Goal: Communication & Community: Answer question/provide support

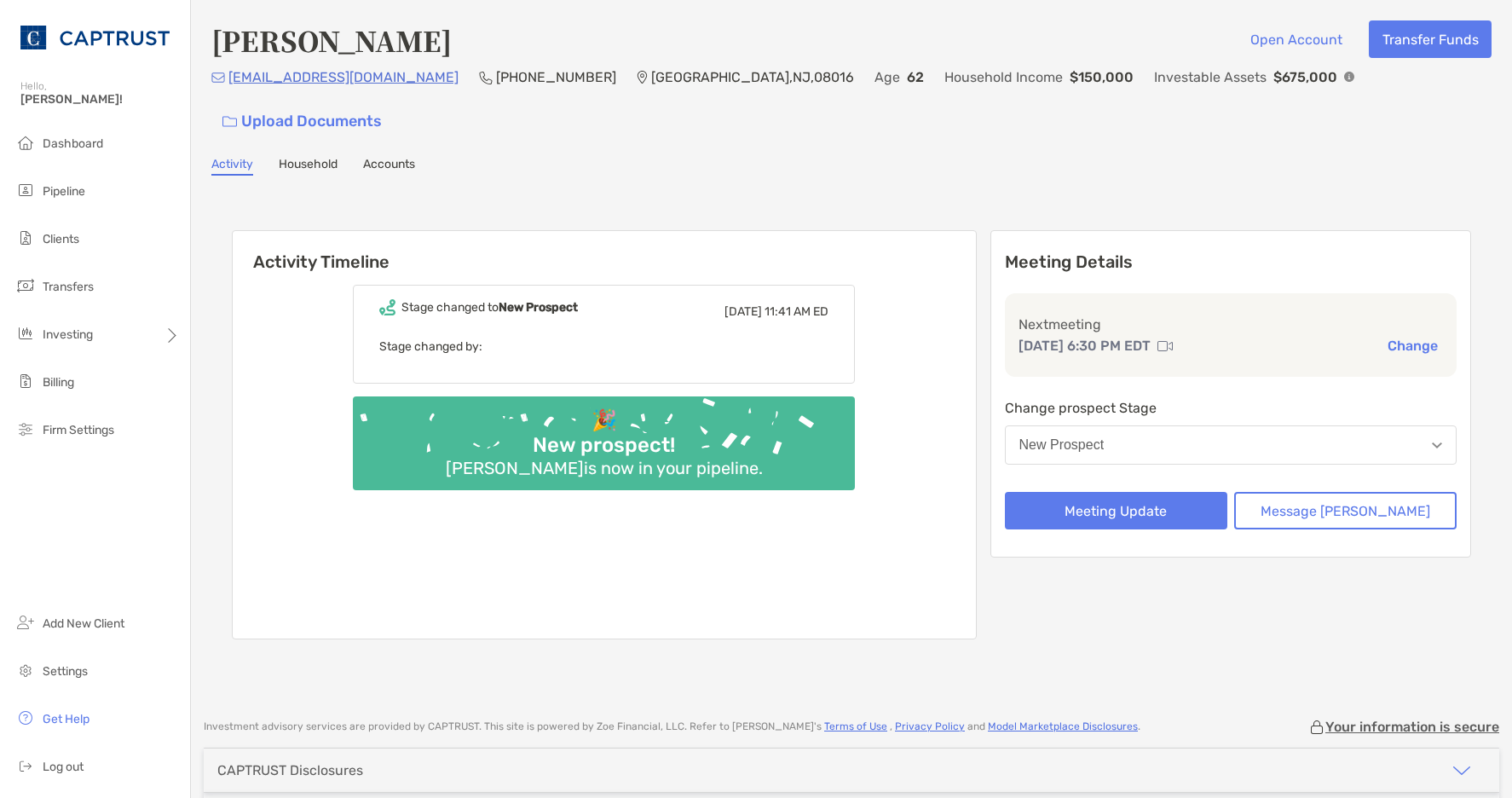
scroll to position [83, 0]
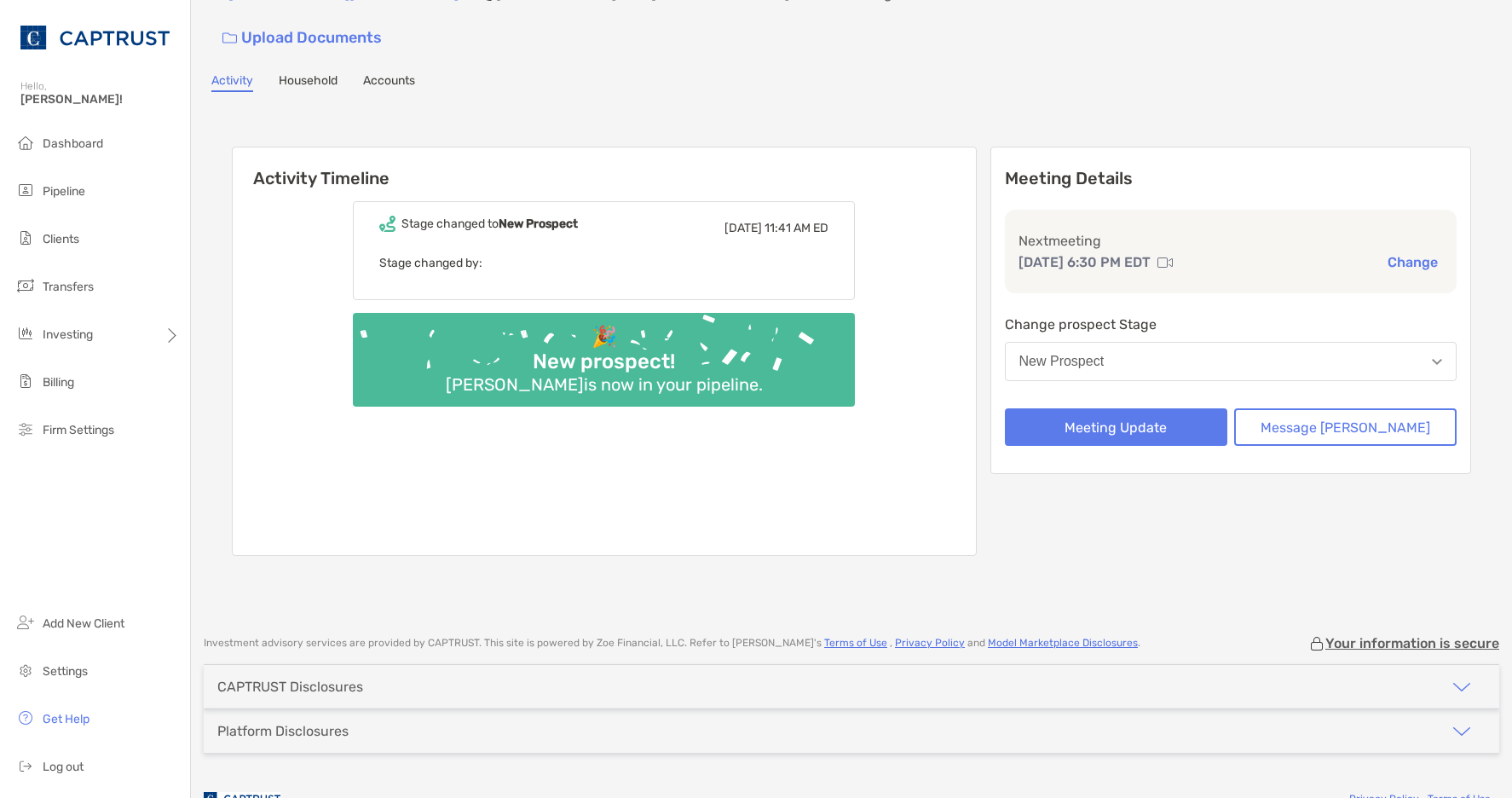
click at [684, 68] on div "Vincent Hyden Open Account Transfer Funds vahyden@gmail.com (908) 578-6253 Burl…" at bounding box center [851, 267] width 1321 height 701
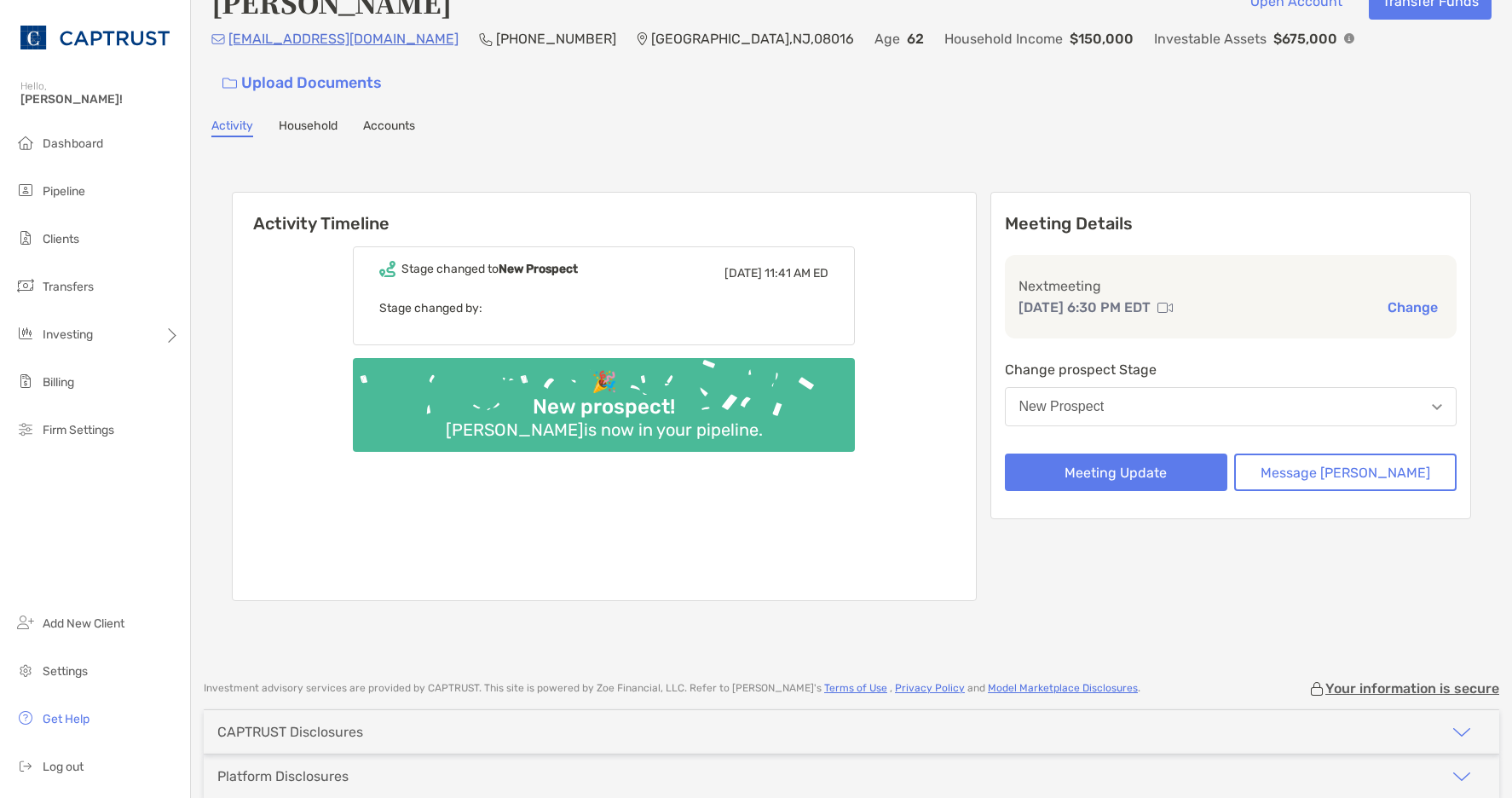
scroll to position [0, 0]
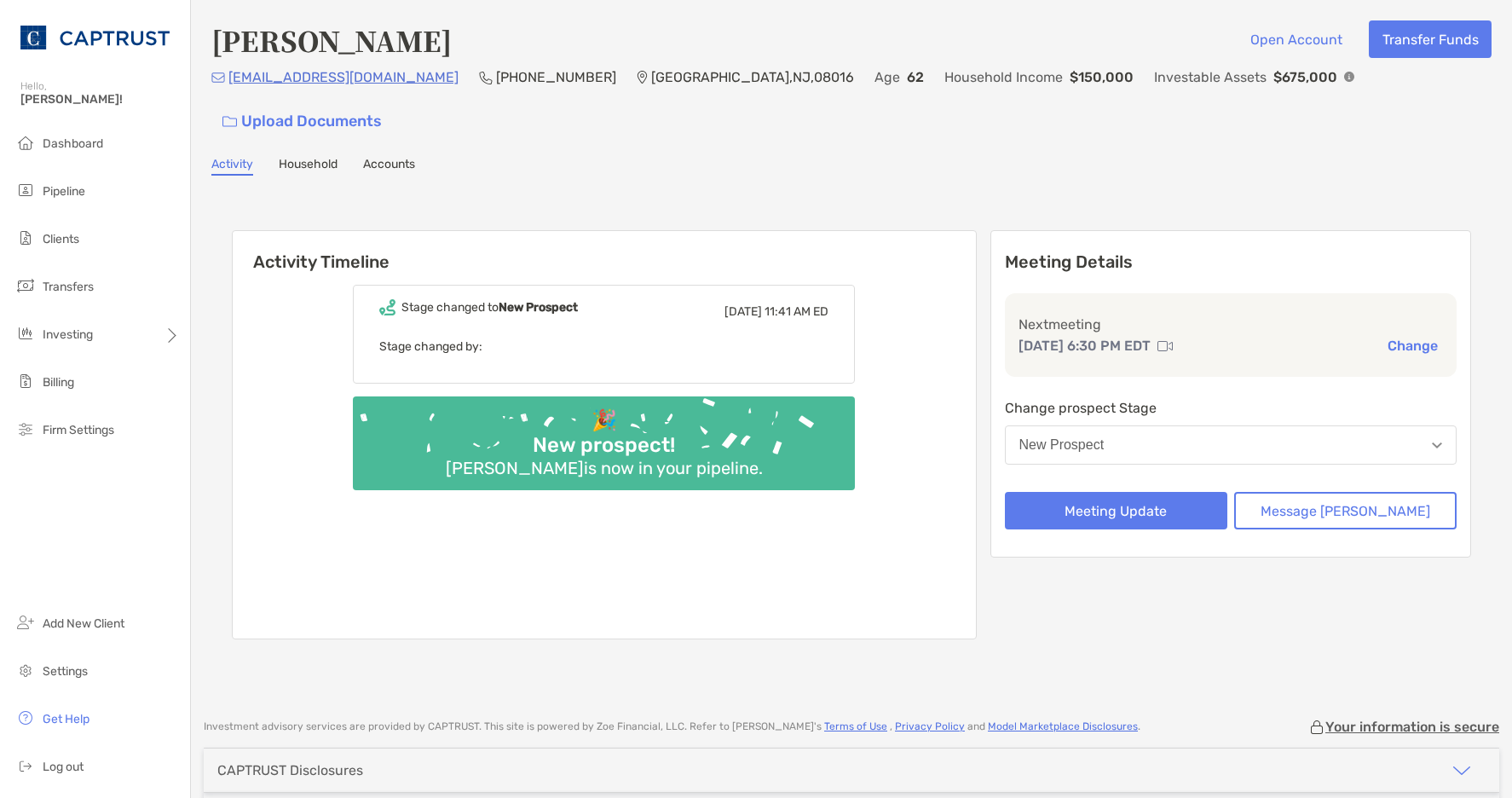
click at [629, 284] on div "Stage changed to New Prospect Mon, Sep 15 11:41 AM ED Stage changed by:" at bounding box center [604, 334] width 502 height 99
click at [1328, 491] on button "Message [PERSON_NAME]" at bounding box center [1346, 510] width 222 height 38
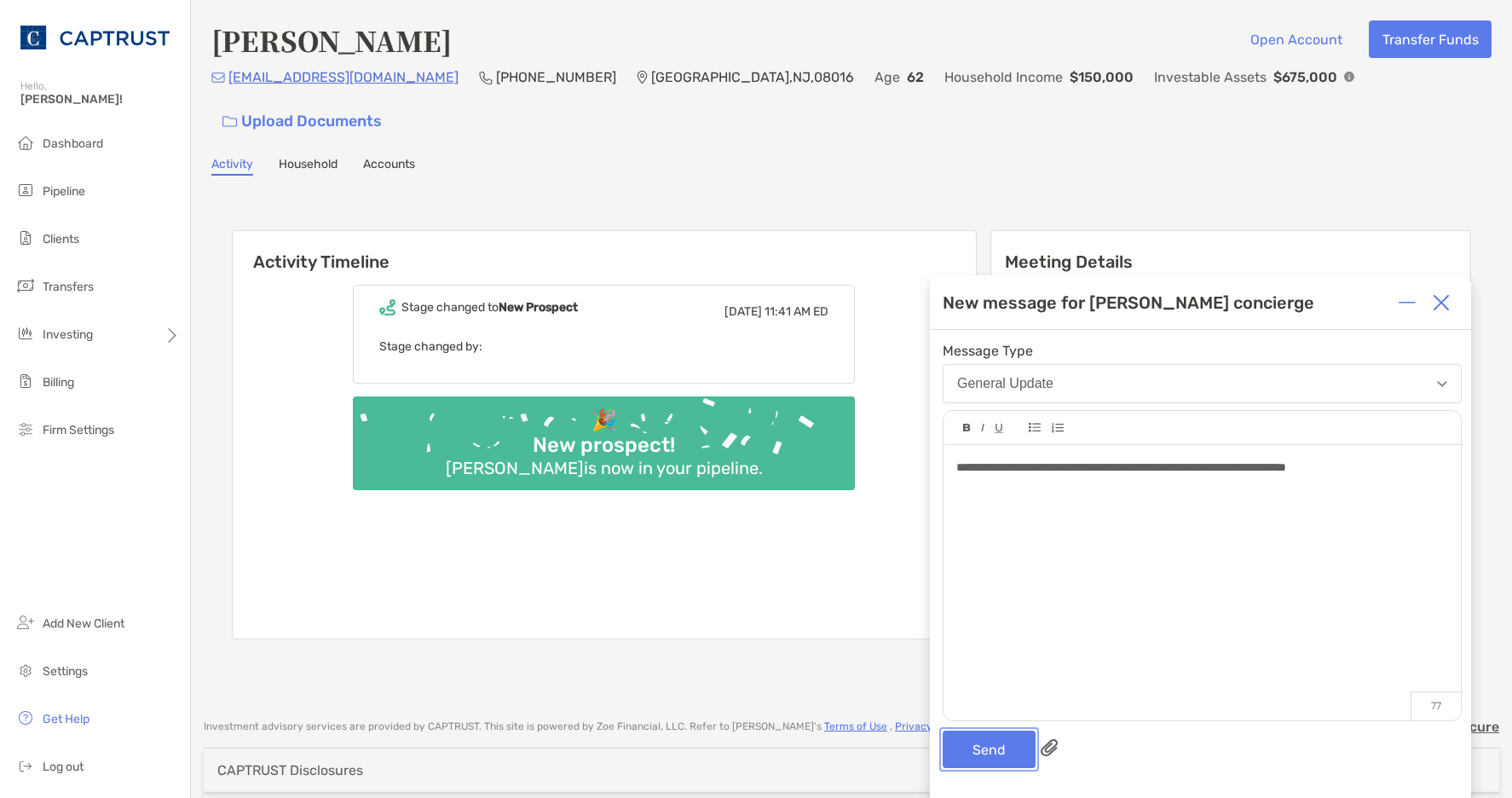
click at [998, 751] on button "Send" at bounding box center [989, 749] width 93 height 38
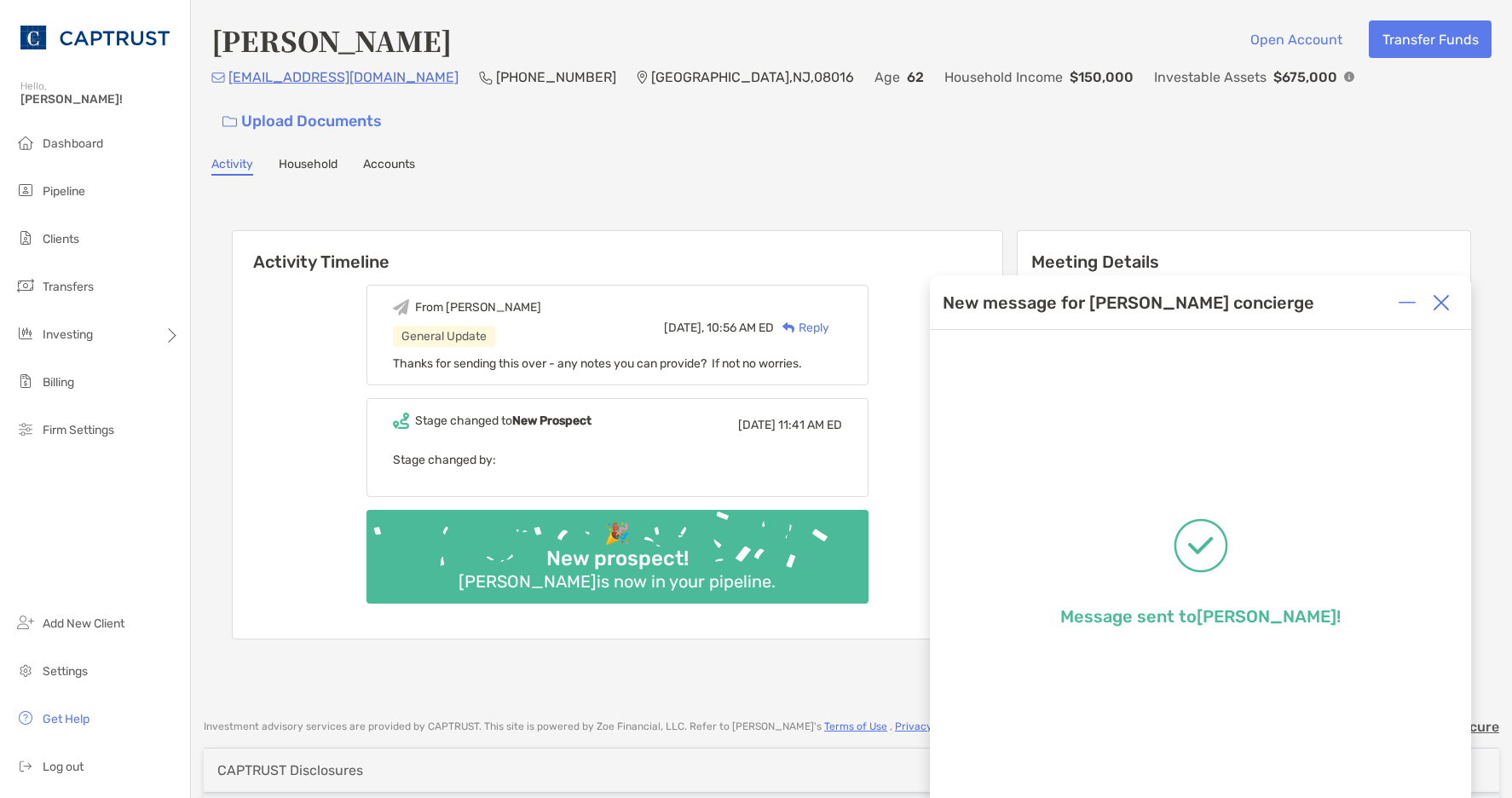
drag, startPoint x: 1439, startPoint y: 304, endPoint x: 947, endPoint y: 225, distance: 498.3
click at [1440, 304] on img at bounding box center [1441, 303] width 17 height 17
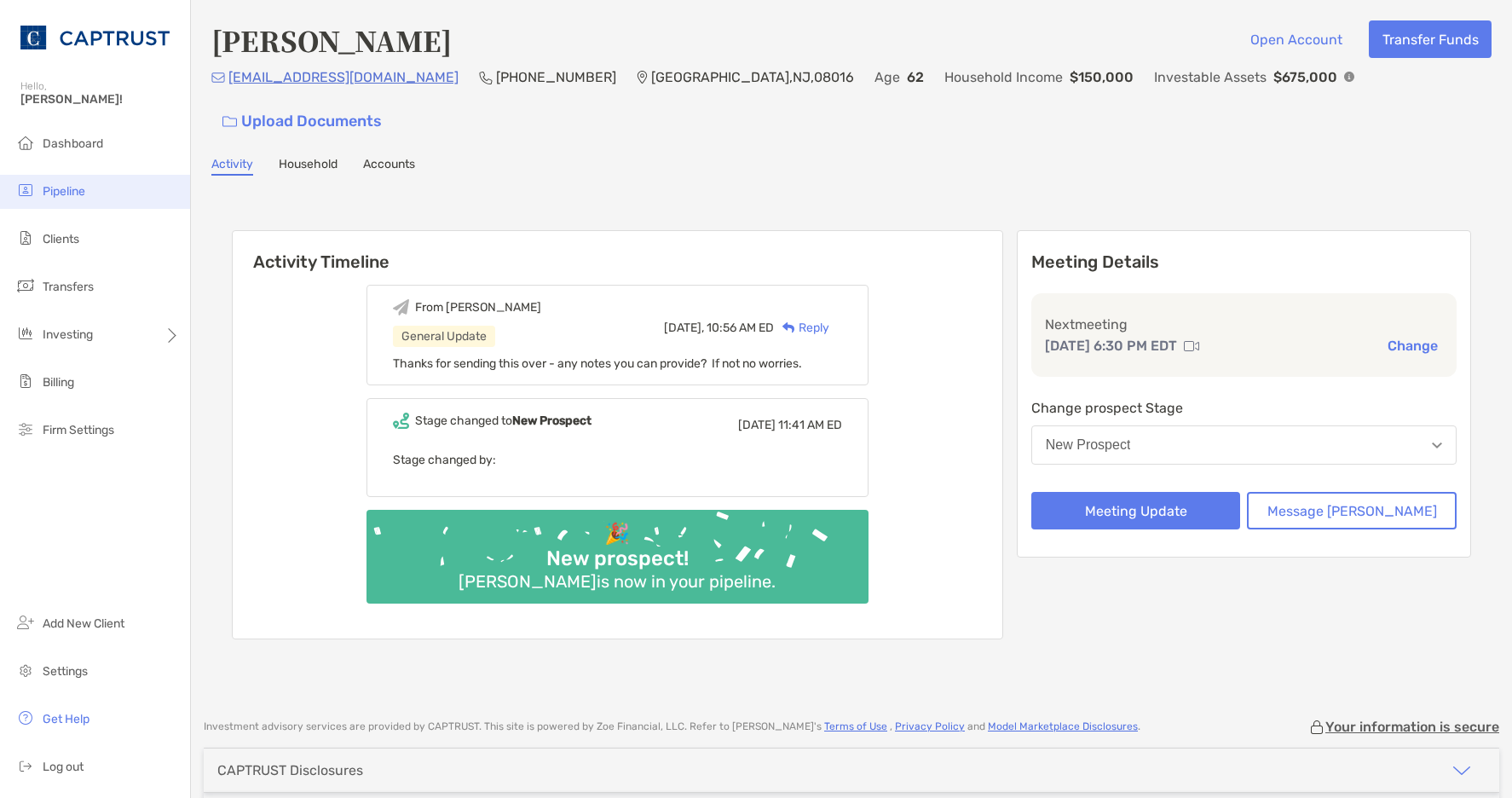
click at [73, 183] on li "Pipeline" at bounding box center [95, 192] width 190 height 34
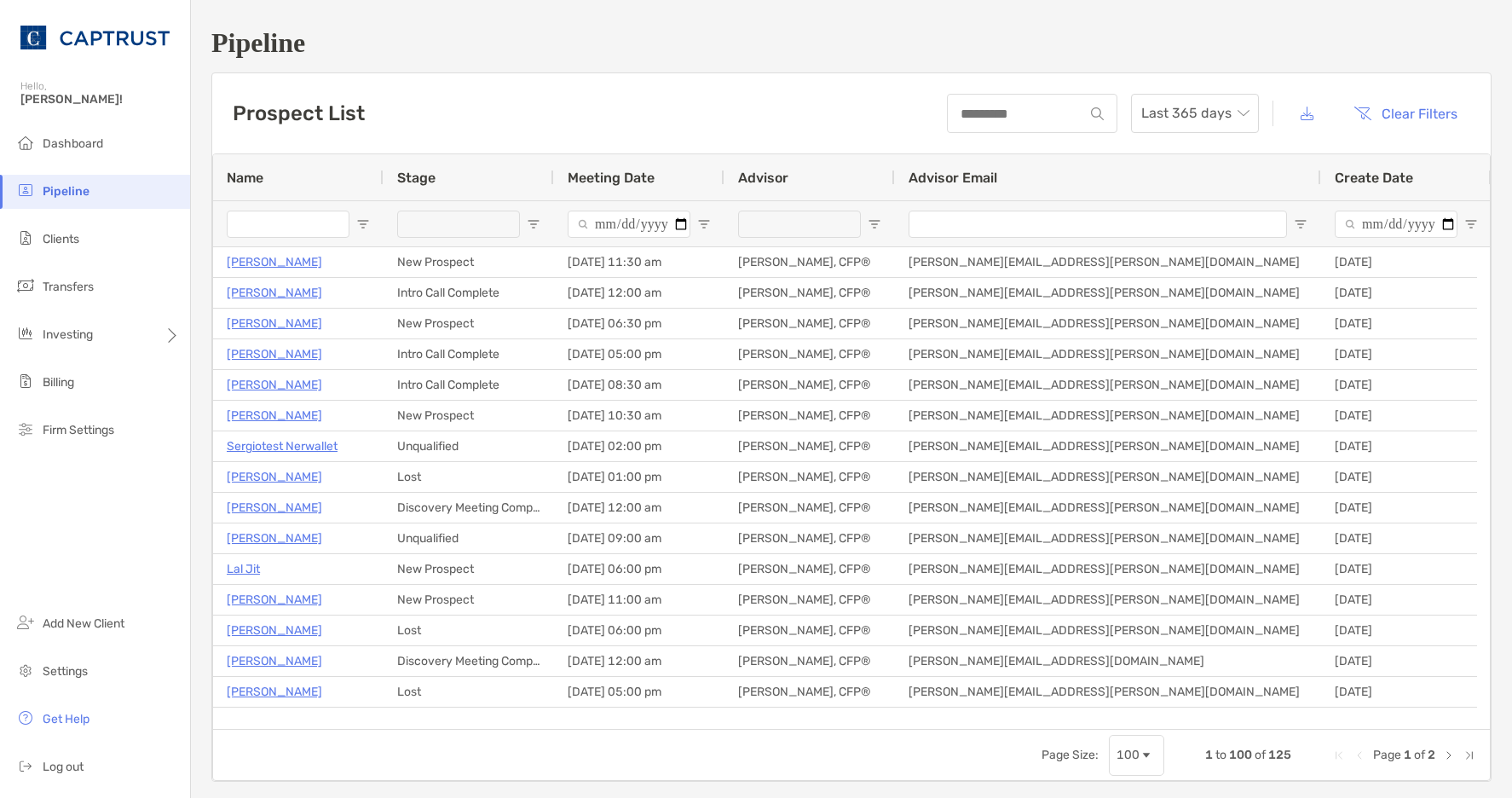
click at [281, 221] on input "Name Filter Input" at bounding box center [287, 224] width 123 height 27
type input "*****"
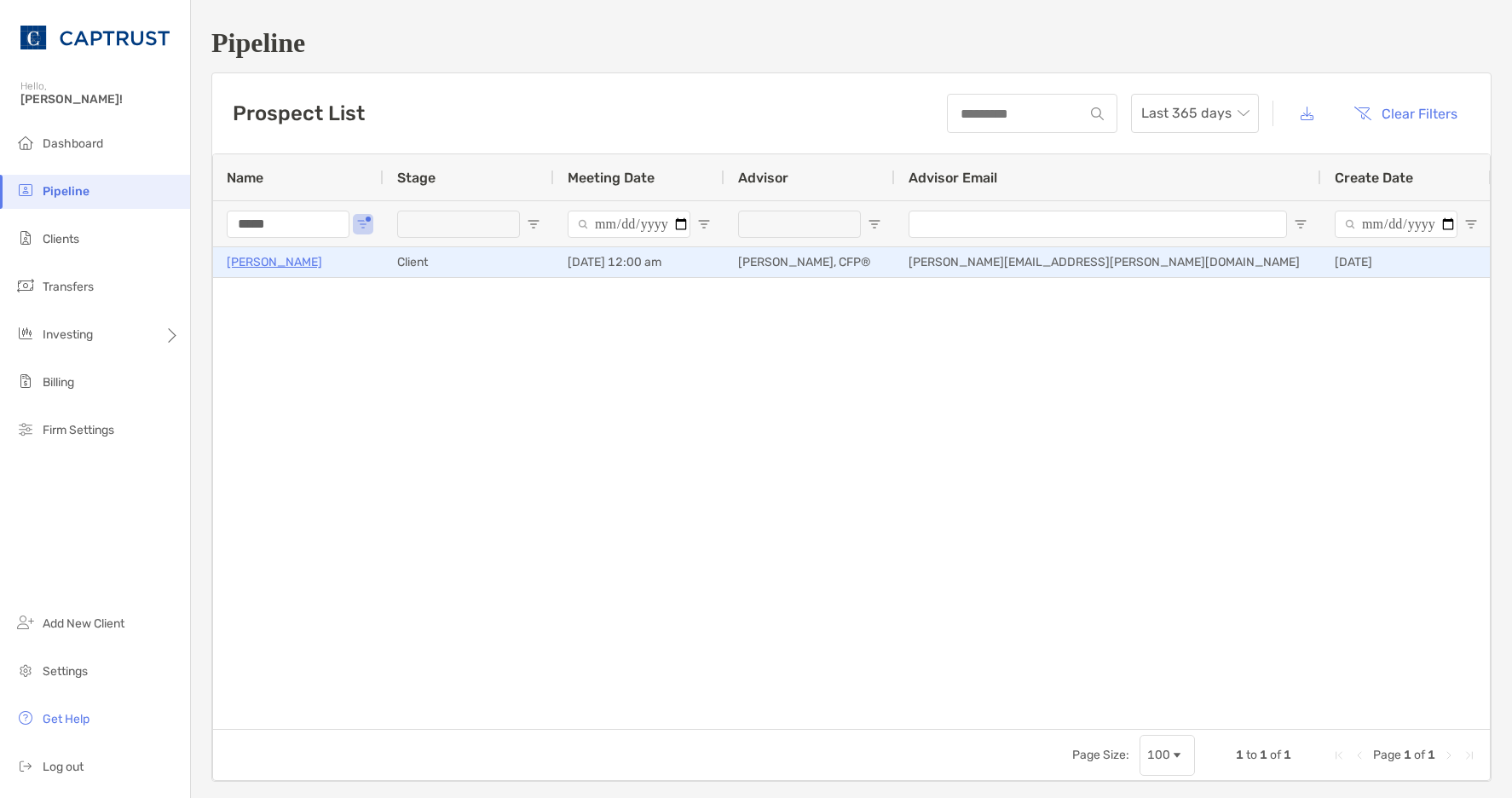
click at [273, 256] on p "[PERSON_NAME]" at bounding box center [274, 262] width 96 height 21
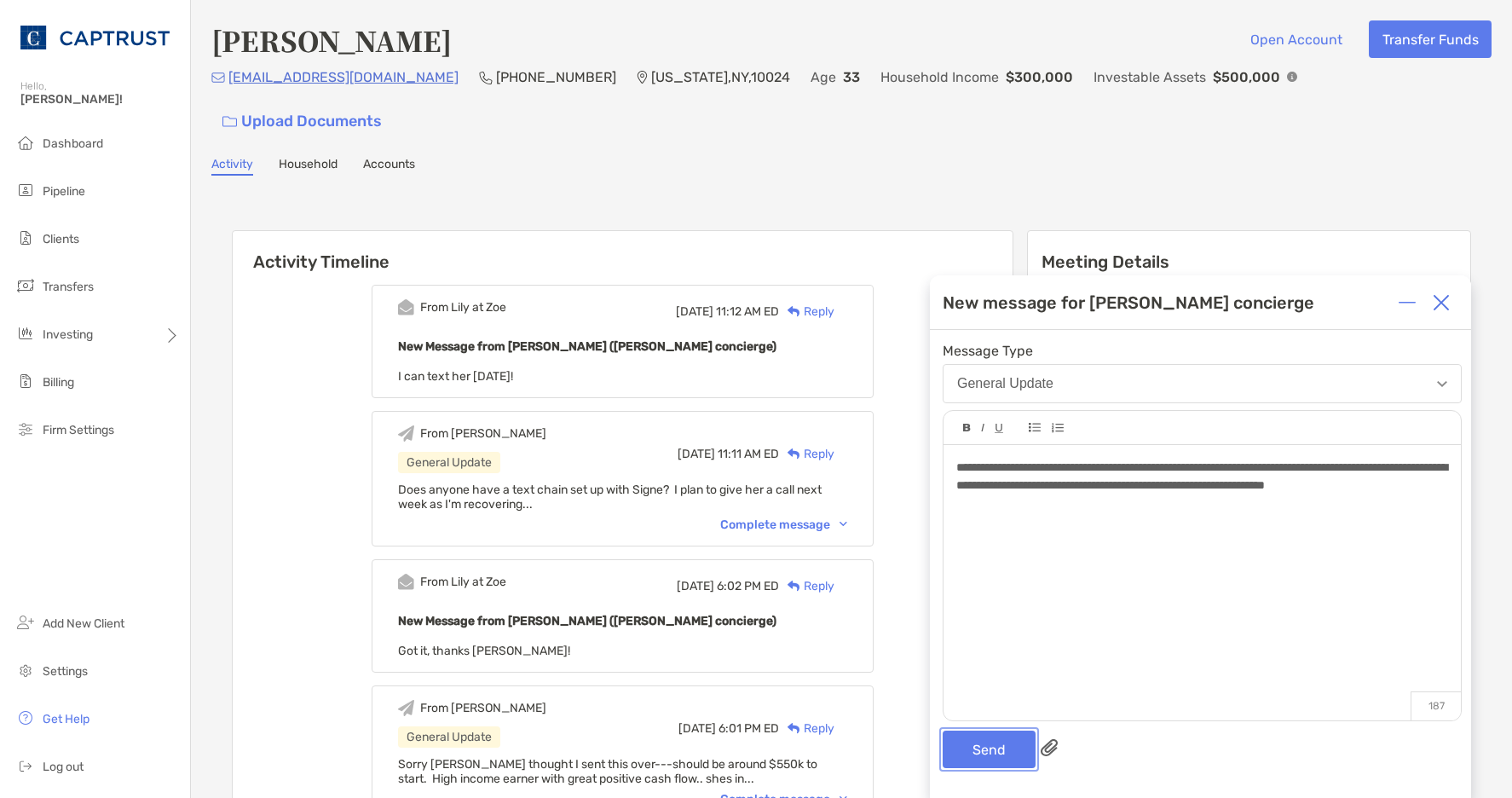
click at [992, 745] on button "Send" at bounding box center [989, 749] width 93 height 38
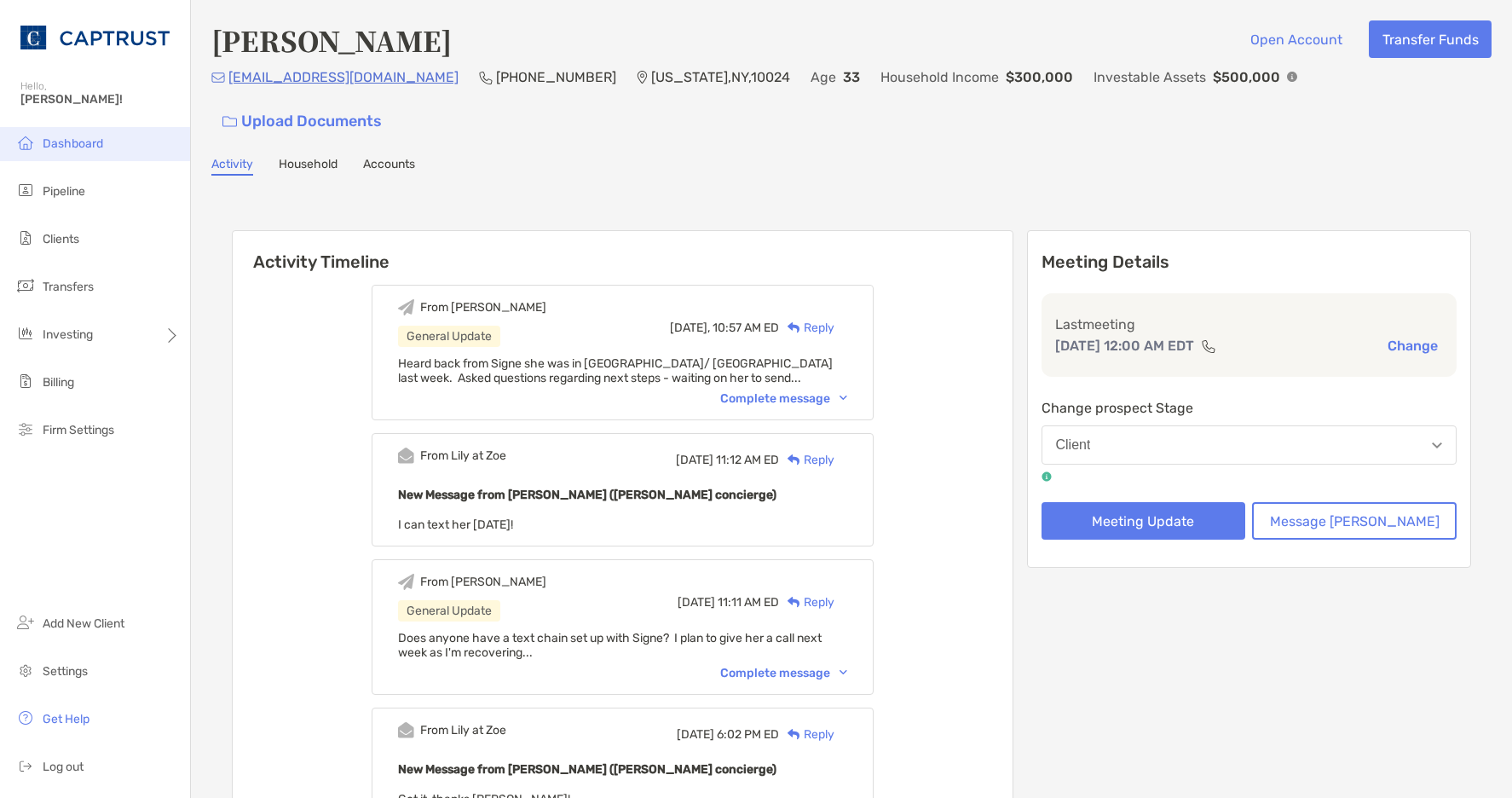
click at [70, 142] on span "Dashboard" at bounding box center [73, 143] width 61 height 15
